Goal: Transaction & Acquisition: Purchase product/service

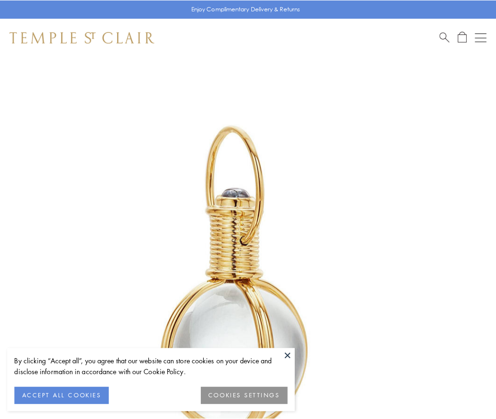
scroll to position [246, 0]
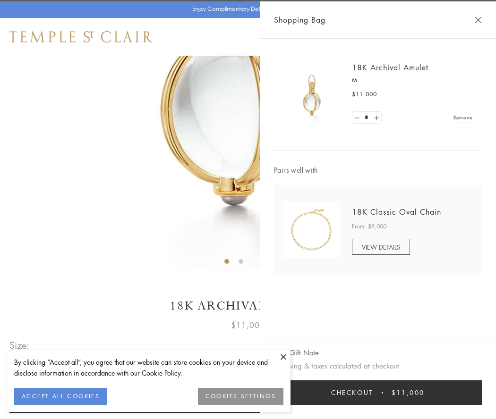
click at [378, 393] on button "Checkout $11,000" at bounding box center [378, 392] width 208 height 25
